Goal: Information Seeking & Learning: Learn about a topic

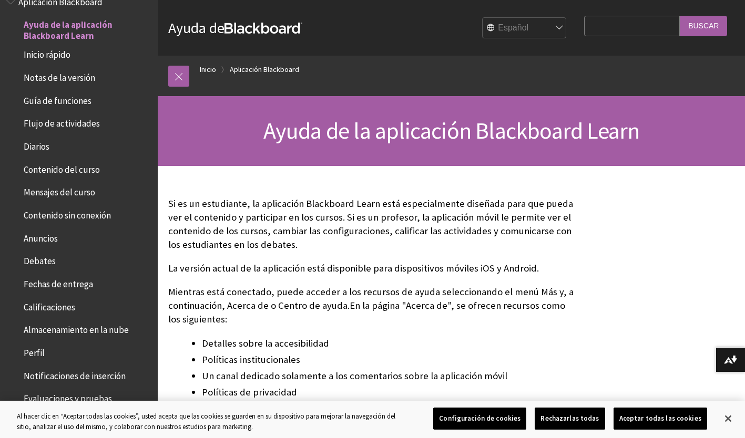
click at [595, 32] on input "Search Query" at bounding box center [632, 26] width 96 height 20
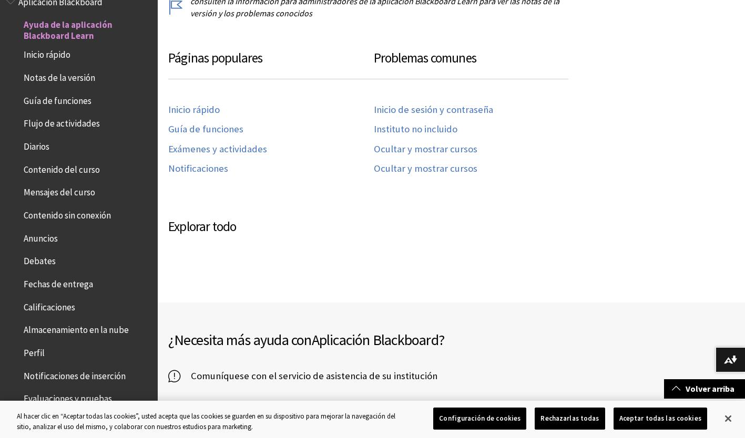
scroll to position [502, 0]
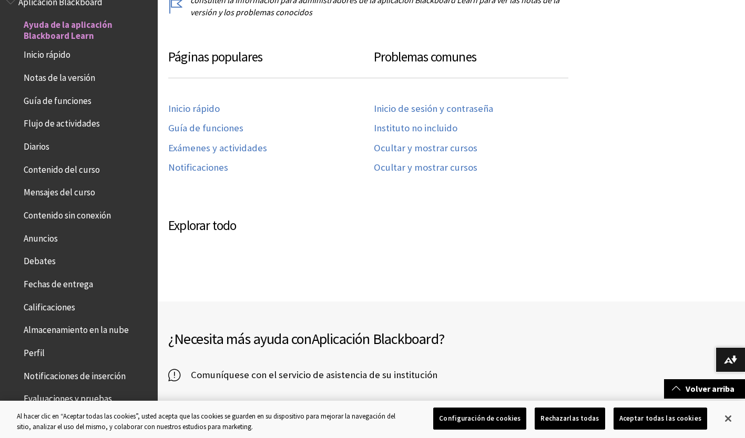
click at [72, 50] on span "Inicio rápido" at bounding box center [82, 55] width 140 height 18
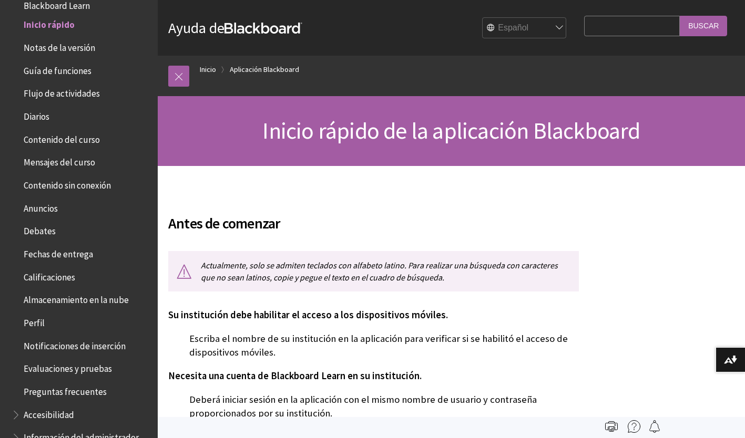
click at [65, 67] on span "Guía de funciones" at bounding box center [58, 69] width 68 height 14
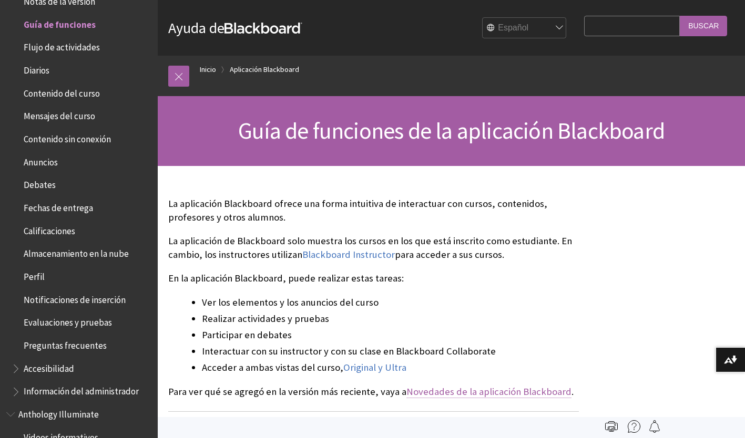
click at [475, 394] on link "Novedades de la aplicación Blackboard" at bounding box center [488, 392] width 165 height 13
